Goal: Find specific page/section: Find specific page/section

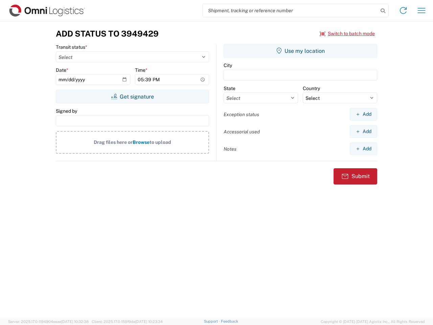
click at [291, 10] on input "search" at bounding box center [290, 10] width 175 height 13
click at [383, 11] on icon at bounding box center [382, 10] width 9 height 9
click at [403, 10] on icon at bounding box center [403, 10] width 11 height 11
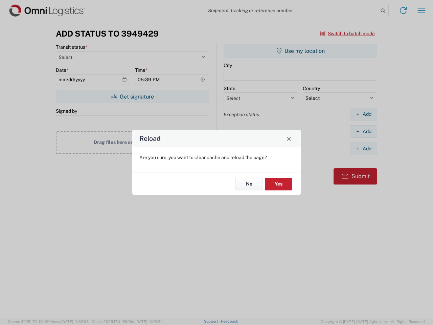
click at [421, 10] on div "Reload Are you sure, you want to clear cache and reload the page? No Yes" at bounding box center [216, 162] width 433 height 325
click at [347, 33] on div "Reload Are you sure, you want to clear cache and reload the page? No Yes" at bounding box center [216, 162] width 433 height 325
click at [132, 96] on div "Reload Are you sure, you want to clear cache and reload the page? No Yes" at bounding box center [216, 162] width 433 height 325
click at [300, 51] on div "Reload Are you sure, you want to clear cache and reload the page? No Yes" at bounding box center [216, 162] width 433 height 325
click at [363, 114] on div "Reload Are you sure, you want to clear cache and reload the page? No Yes" at bounding box center [216, 162] width 433 height 325
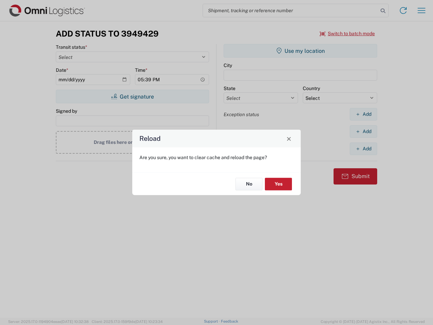
click at [363, 131] on div "Reload Are you sure, you want to clear cache and reload the page? No Yes" at bounding box center [216, 162] width 433 height 325
click at [363, 148] on div "Reload Are you sure, you want to clear cache and reload the page? No Yes" at bounding box center [216, 162] width 433 height 325
